Goal: Find specific page/section: Find specific page/section

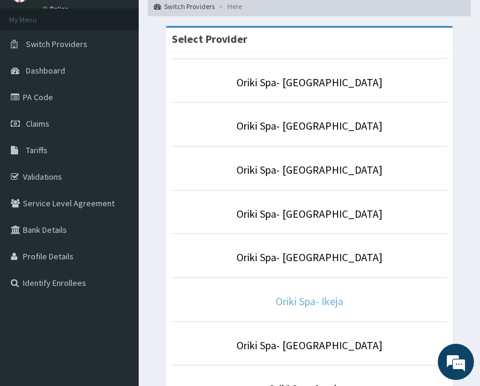
click at [296, 297] on link "Oriki Spa- Ikeja" at bounding box center [310, 301] width 68 height 14
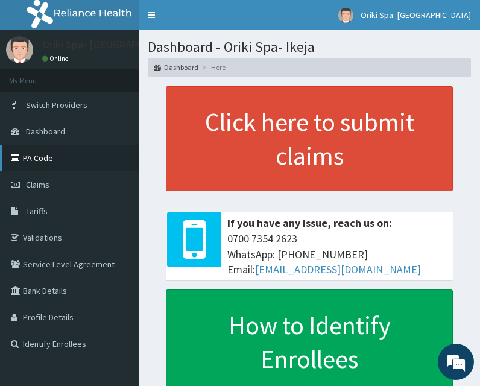
click at [43, 153] on link "PA Code" at bounding box center [69, 158] width 139 height 27
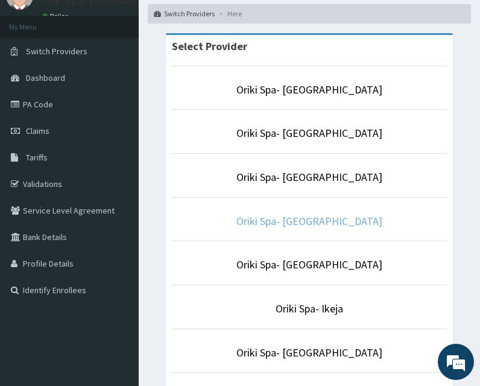
scroll to position [65, 0]
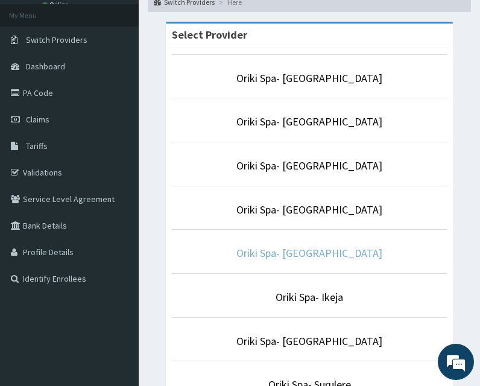
click at [298, 250] on link "Oriki Spa- [GEOGRAPHIC_DATA]" at bounding box center [310, 253] width 146 height 14
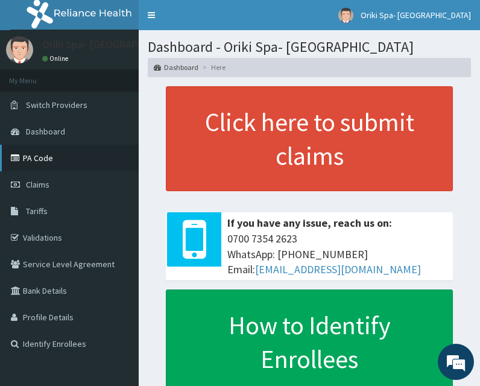
click at [40, 161] on link "PA Code" at bounding box center [69, 158] width 139 height 27
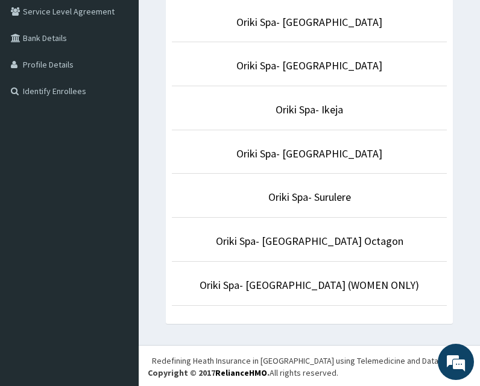
scroll to position [255, 0]
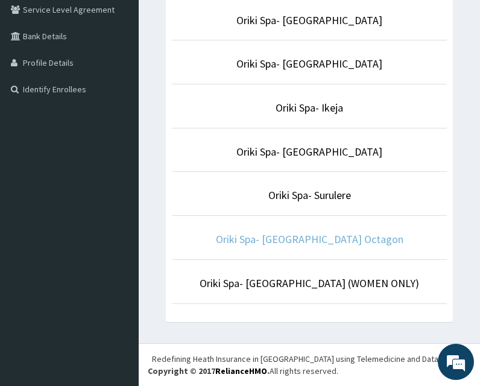
click at [310, 236] on link "Oriki Spa- [GEOGRAPHIC_DATA] Octagon" at bounding box center [310, 239] width 188 height 14
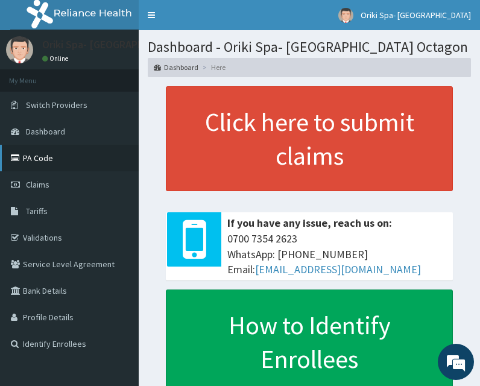
click at [43, 164] on link "PA Code" at bounding box center [69, 158] width 139 height 27
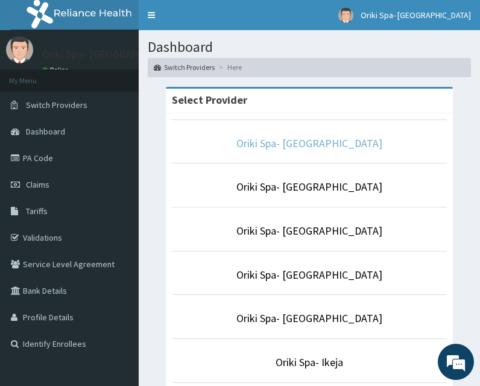
click at [344, 145] on link "Oriki Spa- [GEOGRAPHIC_DATA]" at bounding box center [310, 143] width 146 height 14
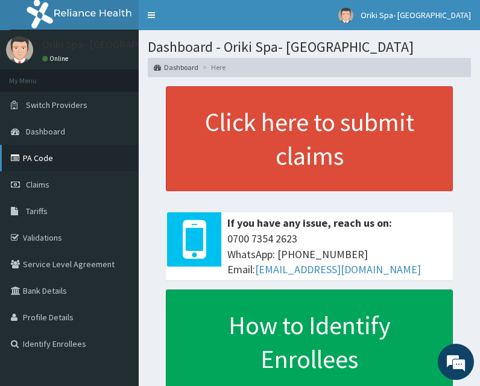
click at [33, 158] on link "PA Code" at bounding box center [69, 158] width 139 height 27
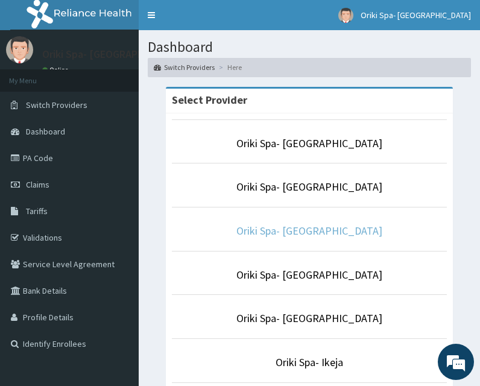
click at [321, 237] on link "Oriki Spa- [GEOGRAPHIC_DATA]" at bounding box center [310, 231] width 146 height 14
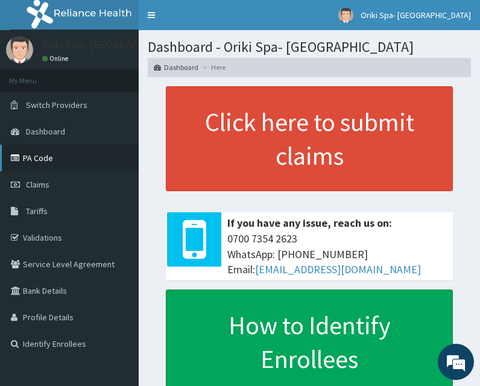
click at [22, 156] on icon at bounding box center [17, 158] width 12 height 8
